Goal: Find specific page/section: Find specific page/section

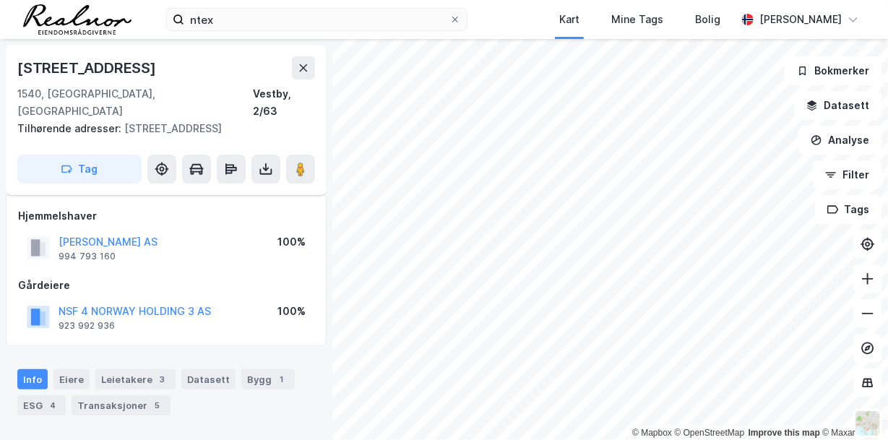
scroll to position [61, 0]
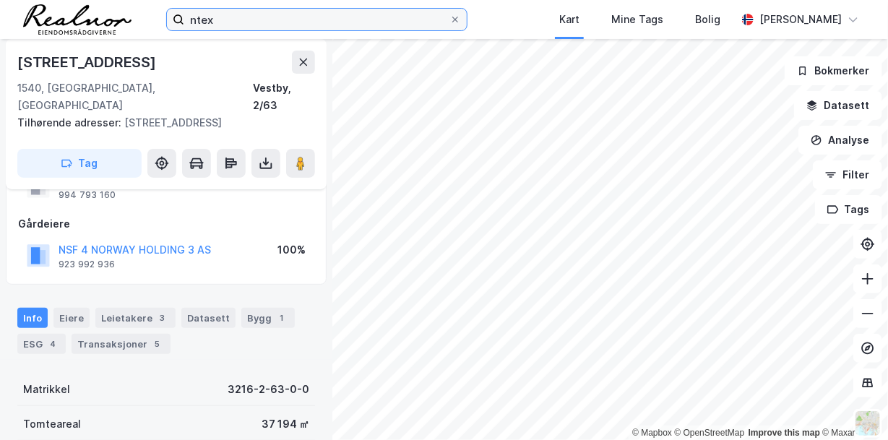
click at [217, 21] on input "ntex" at bounding box center [316, 20] width 265 height 22
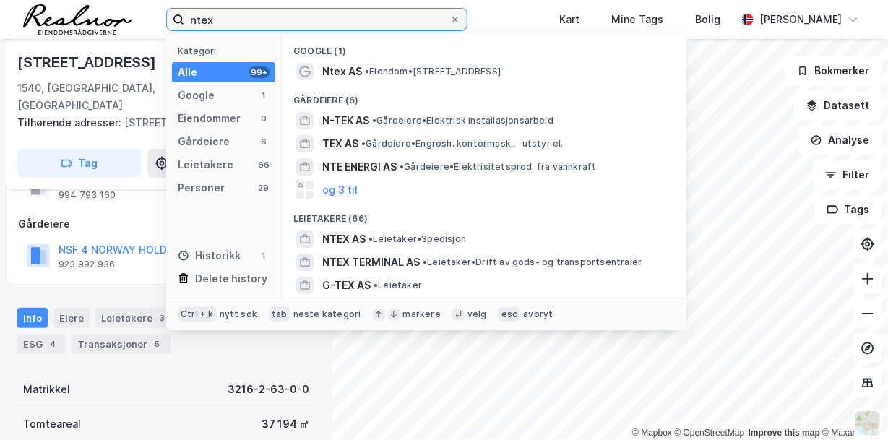
drag, startPoint x: 217, startPoint y: 21, endPoint x: 173, endPoint y: 14, distance: 44.6
click at [173, 14] on label "ntex" at bounding box center [316, 19] width 301 height 23
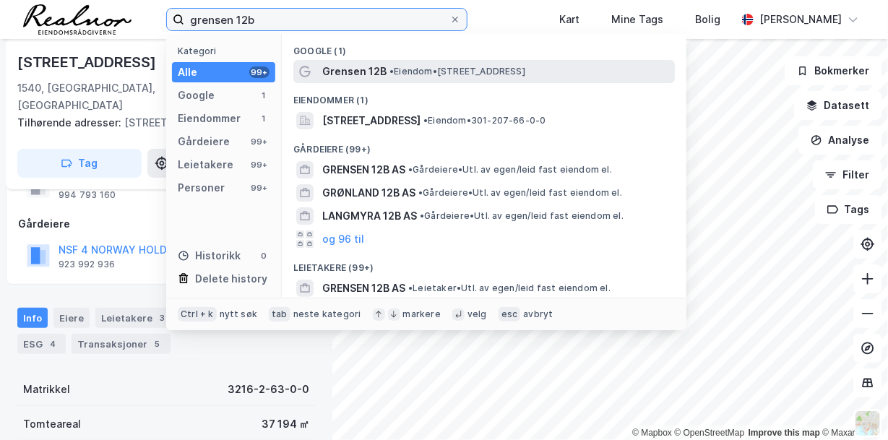
type input "grensen 12b"
click at [426, 76] on span "• Eiendom • [STREET_ADDRESS]" at bounding box center [457, 72] width 136 height 12
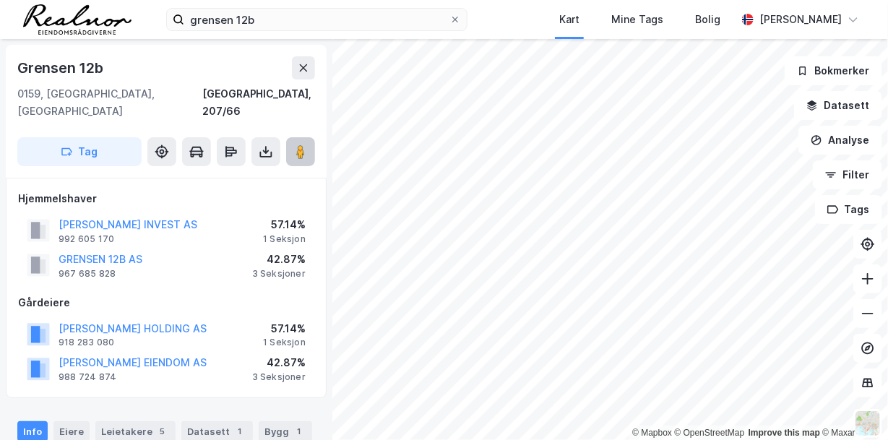
click at [296, 144] on image at bounding box center [300, 151] width 9 height 14
